Goal: Find specific page/section: Find specific page/section

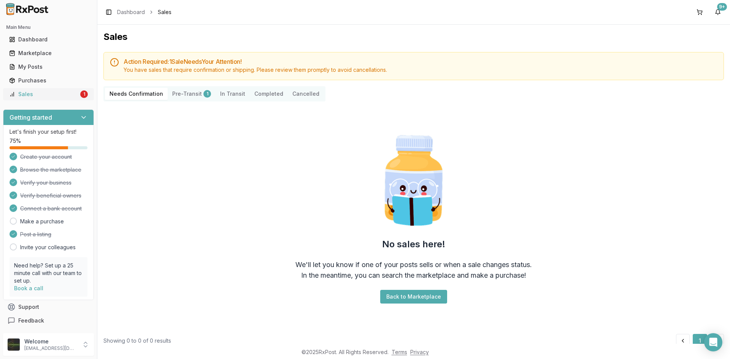
click at [17, 99] on link "Sales 1" at bounding box center [48, 94] width 85 height 14
click at [24, 67] on div "My Posts" at bounding box center [48, 67] width 79 height 8
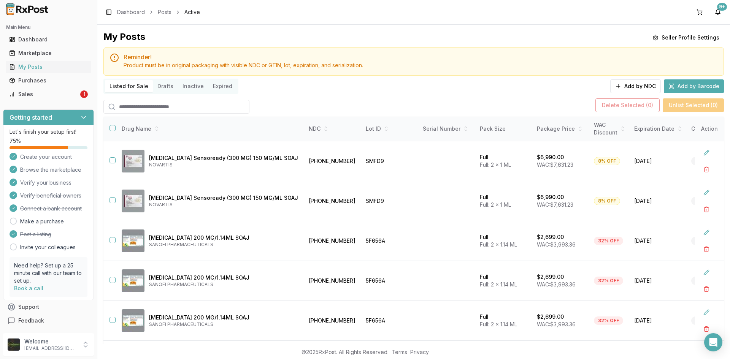
click at [157, 104] on input "search" at bounding box center [176, 107] width 146 height 14
type input "******"
